Goal: Find specific page/section: Find specific page/section

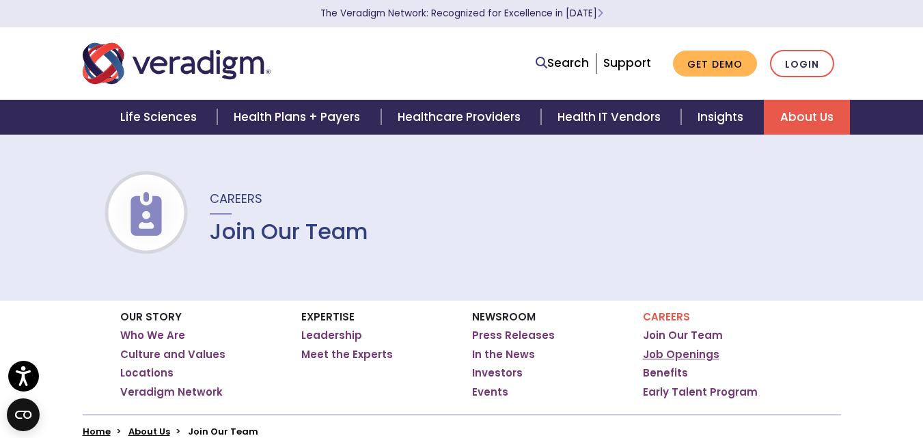
click at [691, 352] on link "Job Openings" at bounding box center [681, 355] width 77 height 14
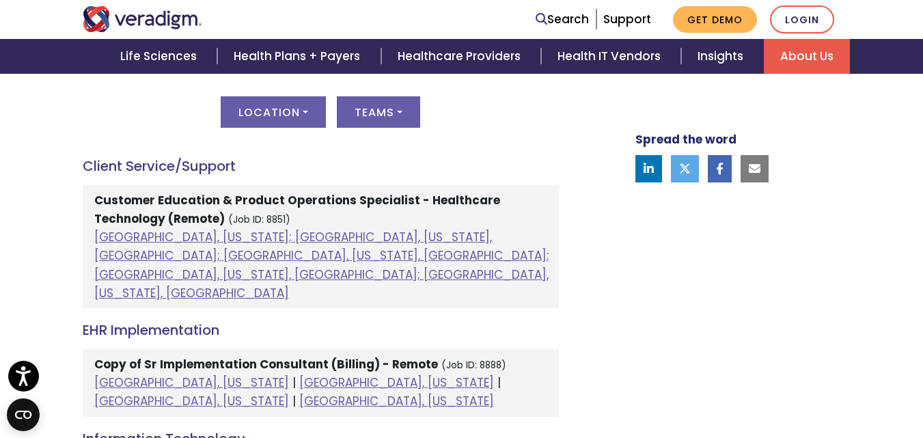
scroll to position [771, 0]
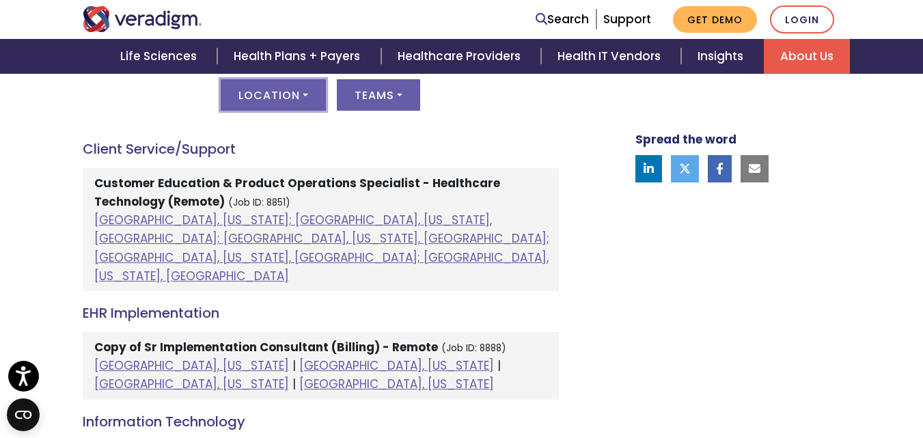
click at [279, 104] on button "Location" at bounding box center [273, 94] width 105 height 31
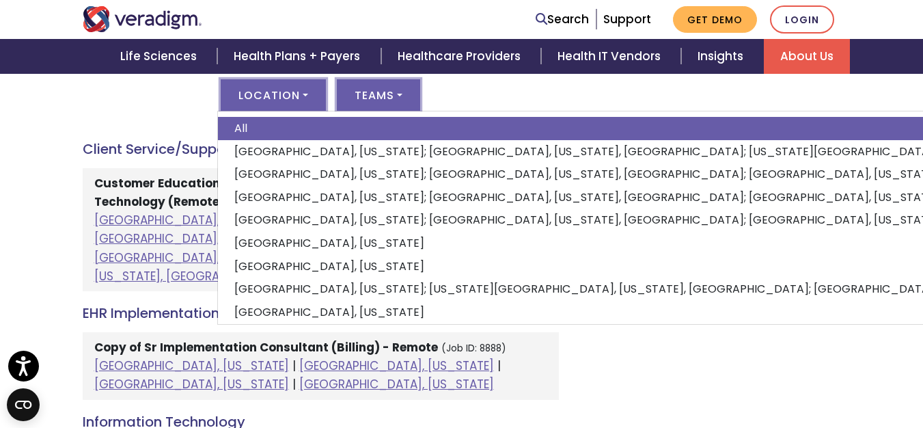
click at [409, 92] on button "Teams" at bounding box center [378, 94] width 83 height 31
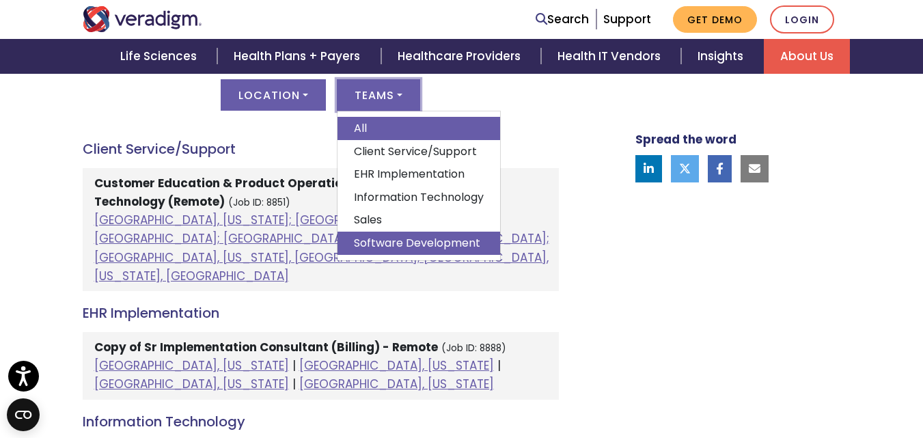
click at [421, 240] on link "Software Development" at bounding box center [418, 243] width 163 height 23
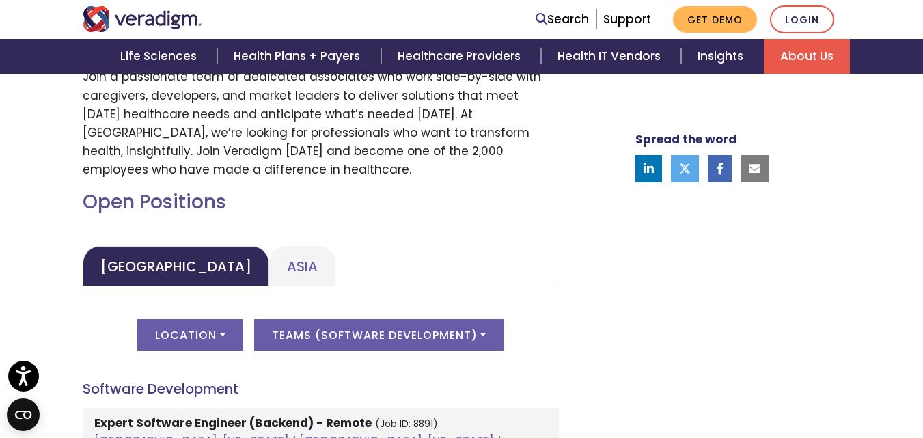
scroll to position [619, 0]
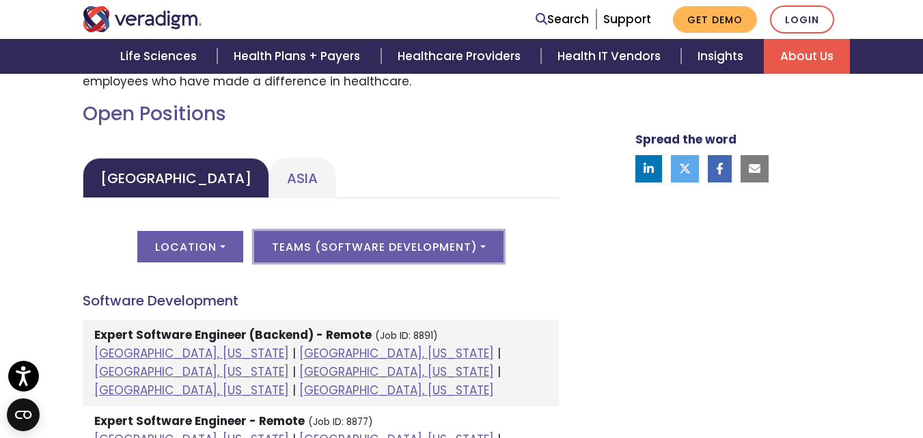
click at [446, 238] on button "Teams ( Software Development )" at bounding box center [378, 246] width 249 height 31
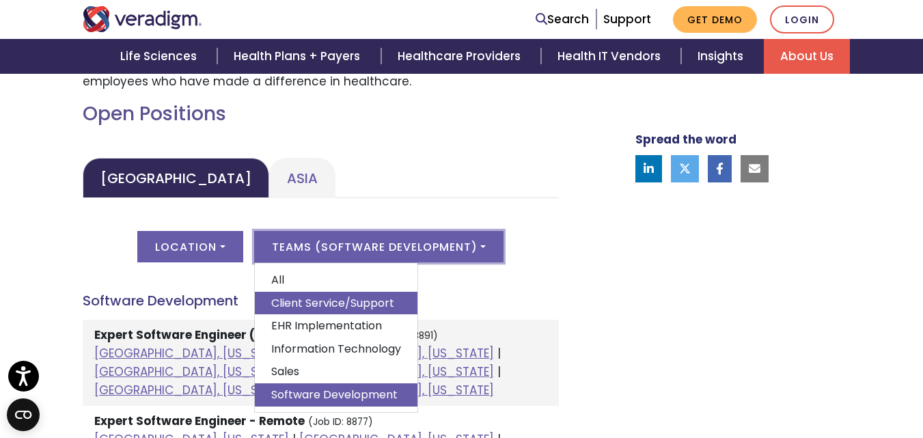
click at [371, 300] on link "Client Service/Support" at bounding box center [336, 303] width 163 height 23
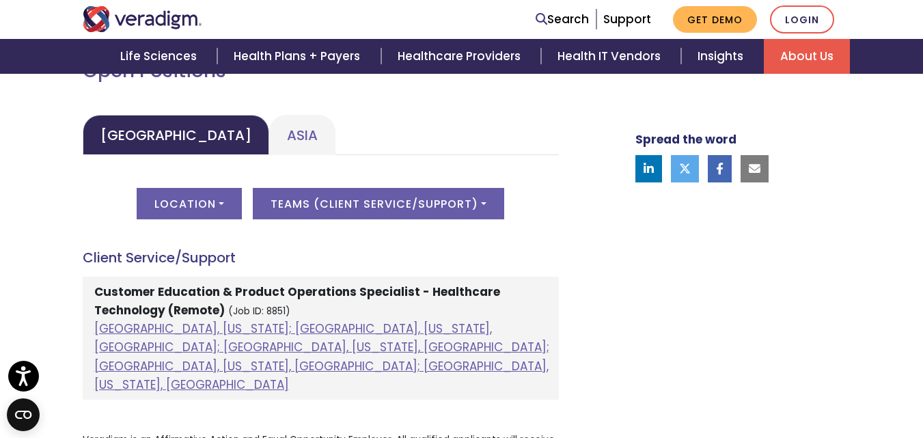
scroll to position [660, 0]
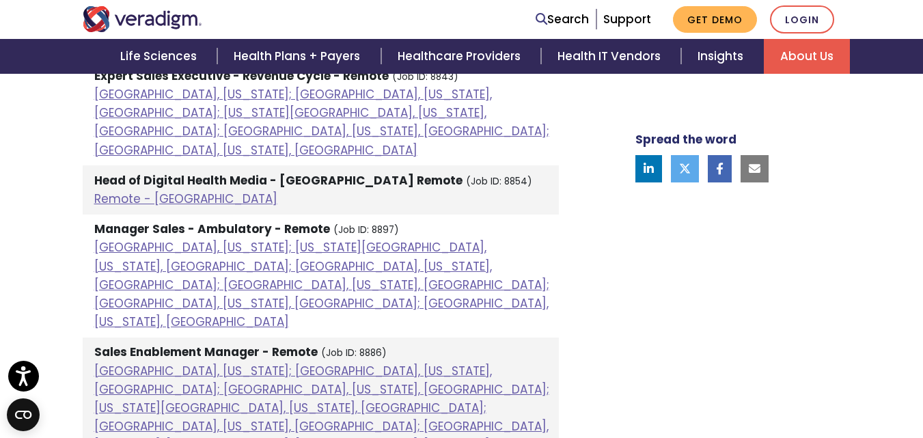
scroll to position [1461, 0]
